Goal: Transaction & Acquisition: Purchase product/service

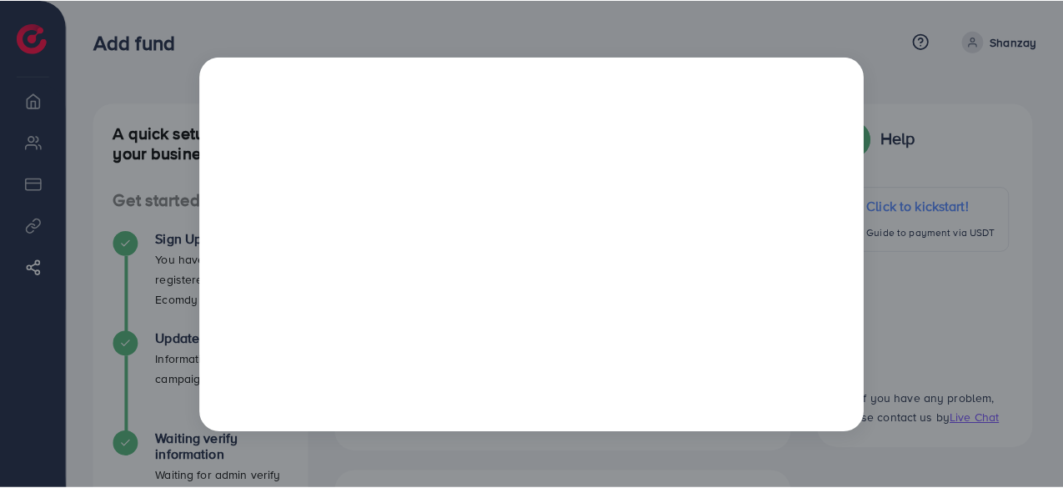
scroll to position [0, 195]
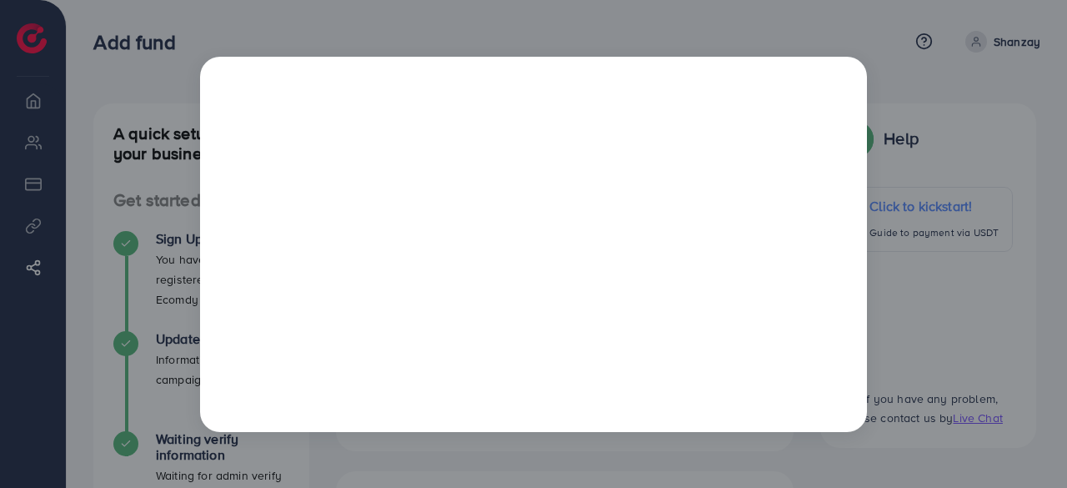
click at [919, 128] on div at bounding box center [533, 244] width 1067 height 488
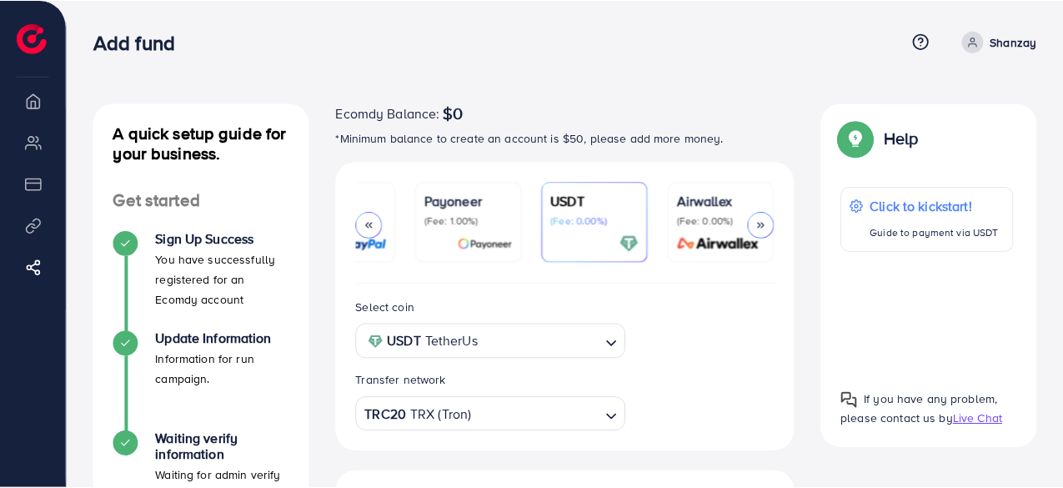
scroll to position [0, 193]
click at [378, 231] on div at bounding box center [369, 225] width 27 height 27
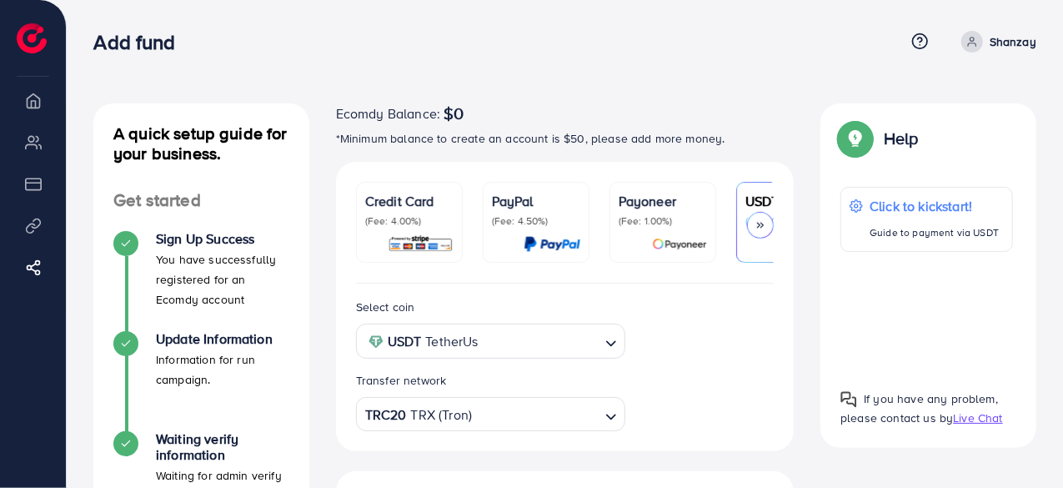
click at [409, 228] on div "Credit Card (Fee: 4.00%)" at bounding box center [409, 222] width 88 height 63
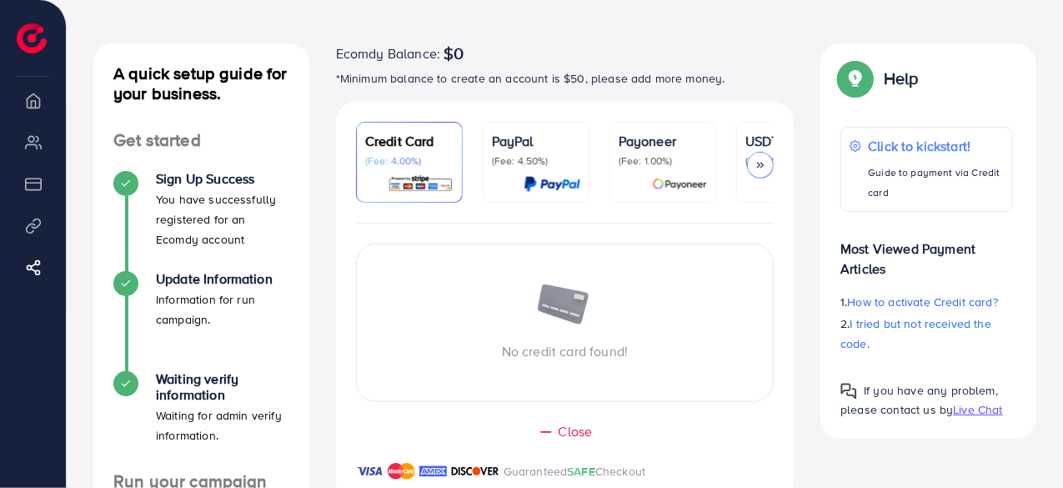
scroll to position [63, 0]
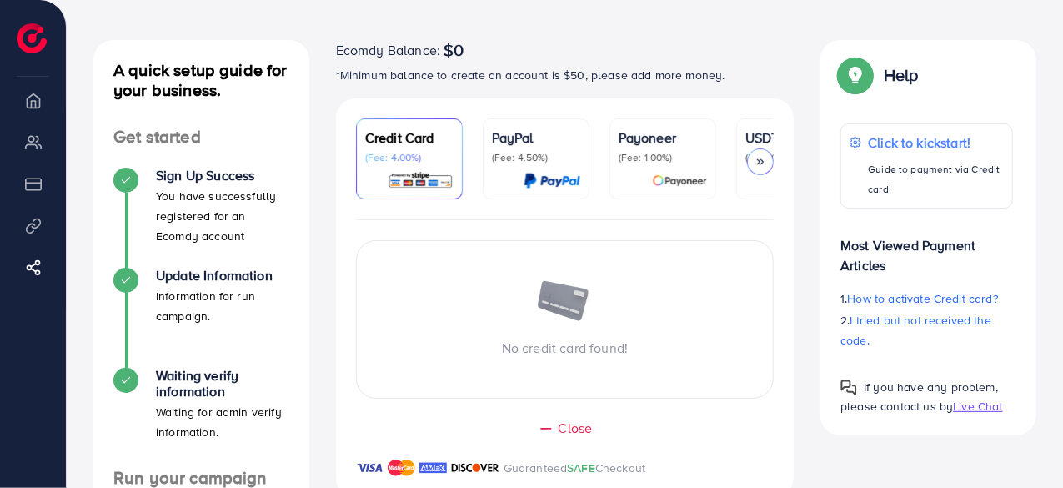
click at [622, 156] on p "(Fee: 1.00%)" at bounding box center [663, 157] width 88 height 13
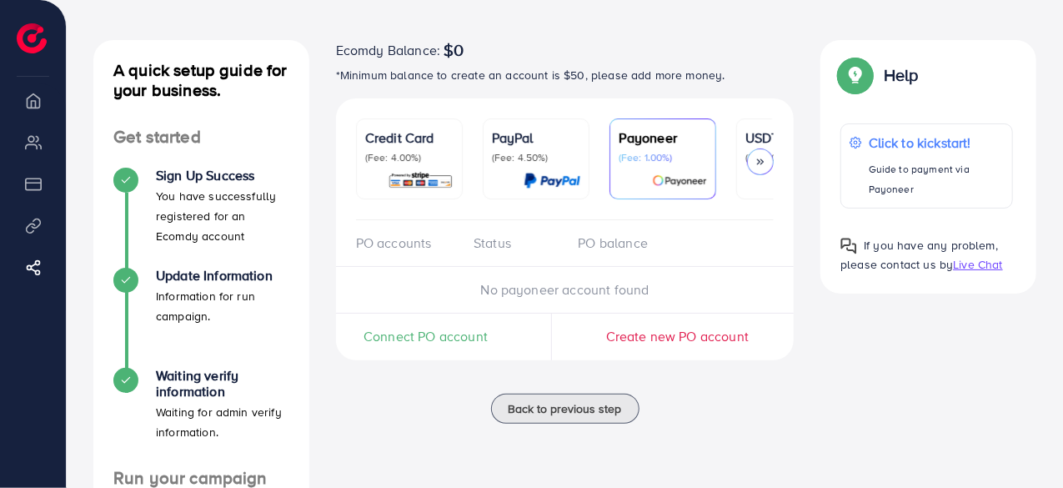
click at [435, 341] on span "Connect PO account" at bounding box center [426, 336] width 124 height 19
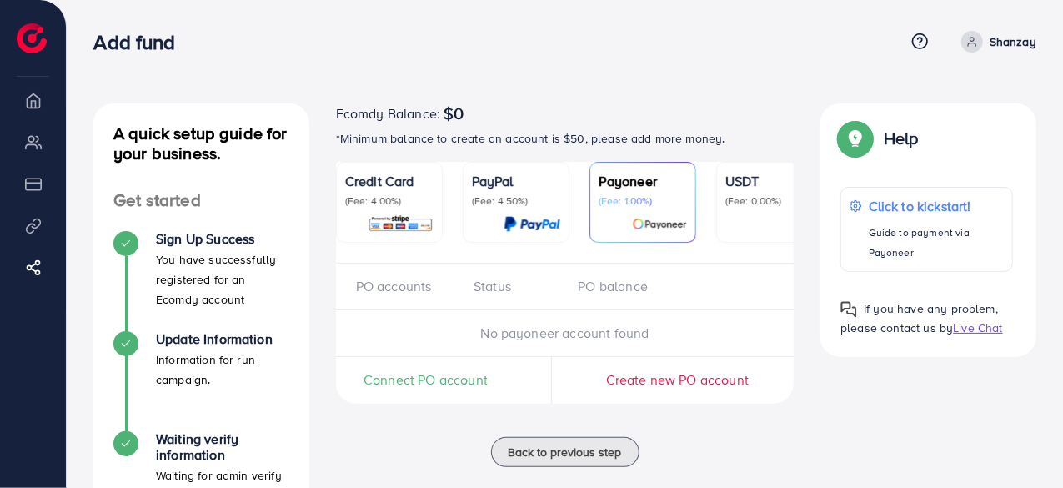
click at [763, 216] on div at bounding box center [769, 223] width 88 height 19
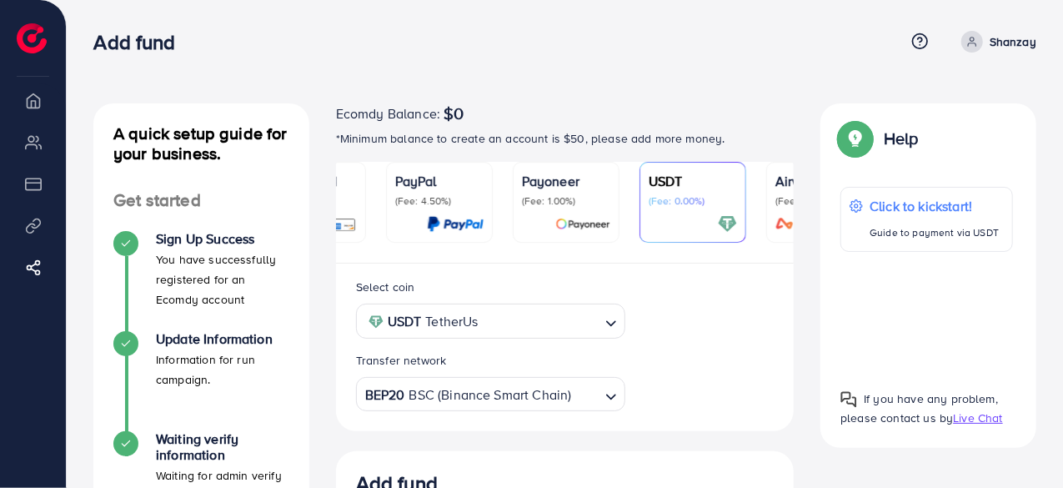
scroll to position [0, 155]
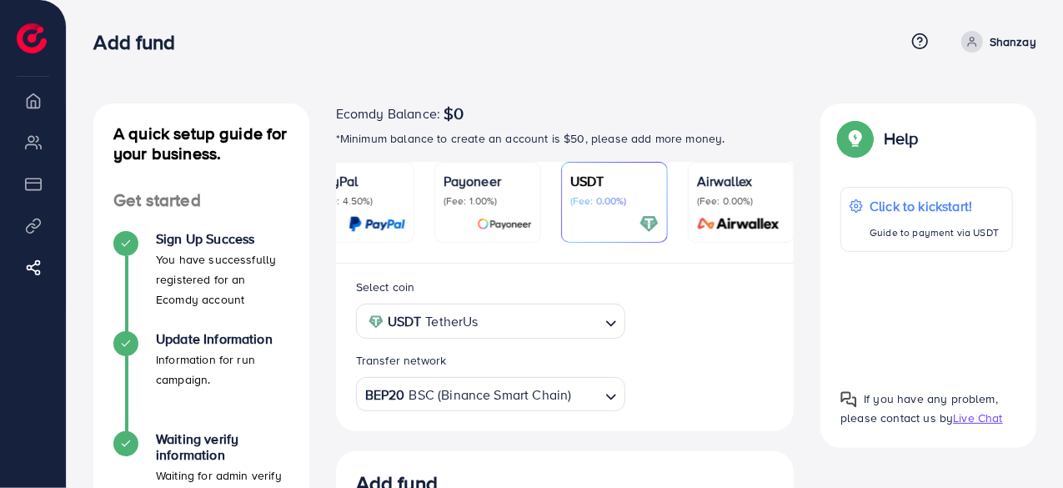
click at [725, 183] on p "Airwallex" at bounding box center [741, 181] width 88 height 20
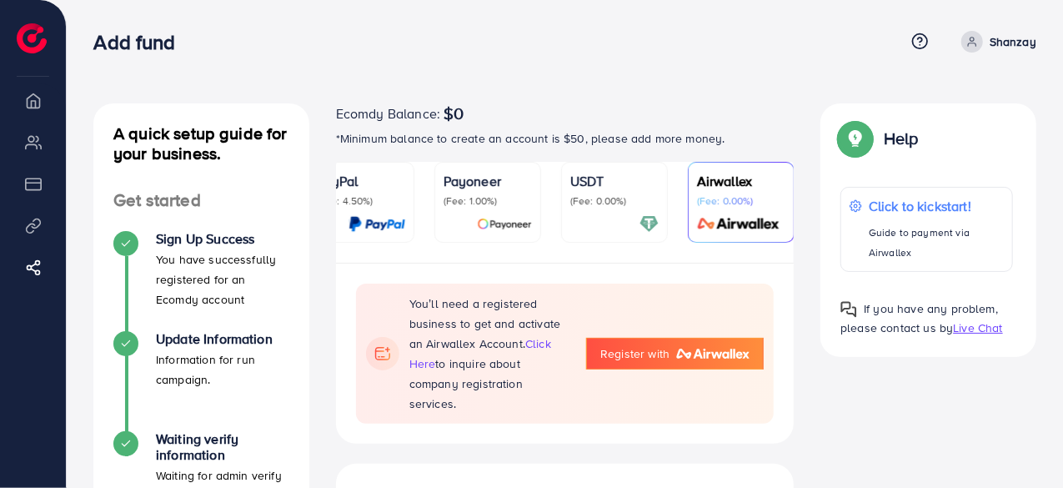
drag, startPoint x: 1062, startPoint y: 113, endPoint x: 1047, endPoint y: 148, distance: 38.9
